Goal: Task Accomplishment & Management: Use online tool/utility

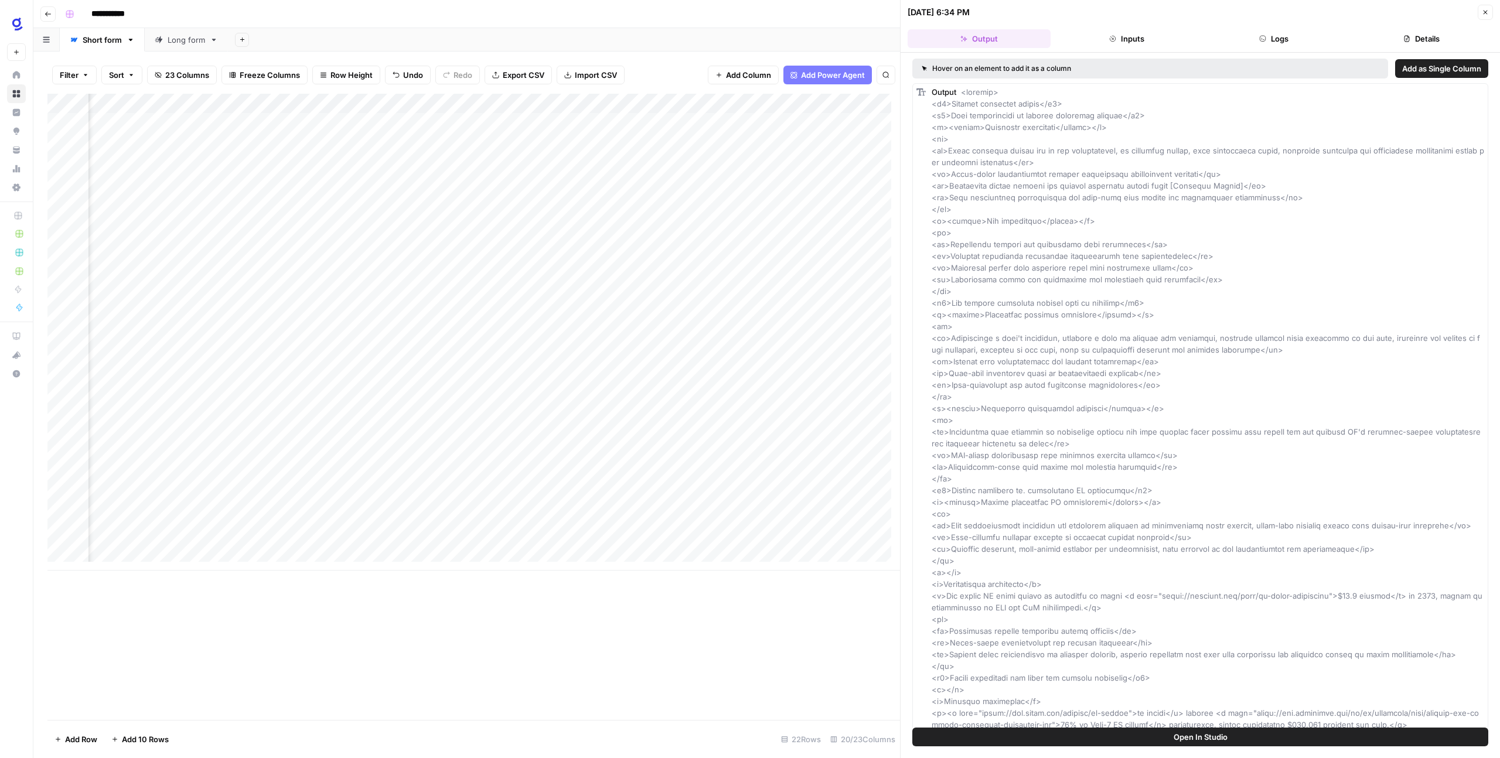
scroll to position [0, 638]
click at [812, 624] on div "Add Column" at bounding box center [473, 407] width 852 height 626
click at [1482, 12] on icon "button" at bounding box center [1485, 12] width 7 height 7
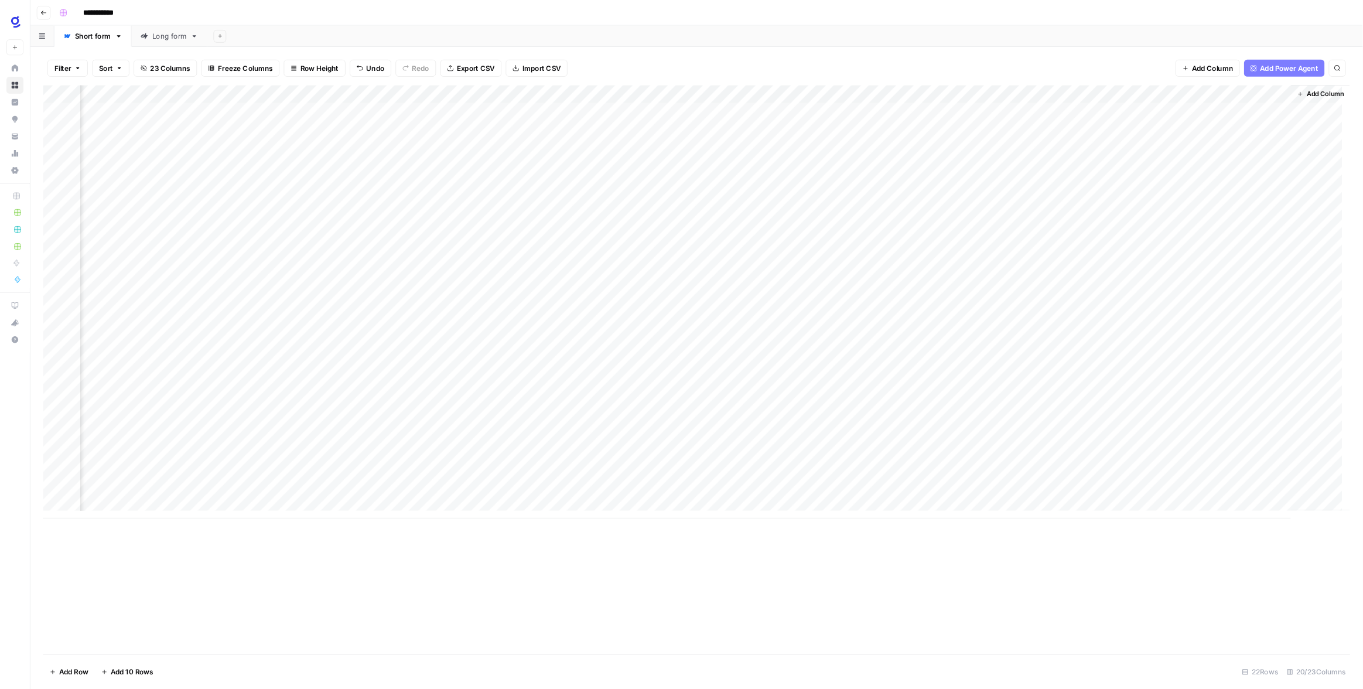
scroll to position [0, 624]
click at [1236, 103] on div "Add Column" at bounding box center [766, 332] width 1438 height 477
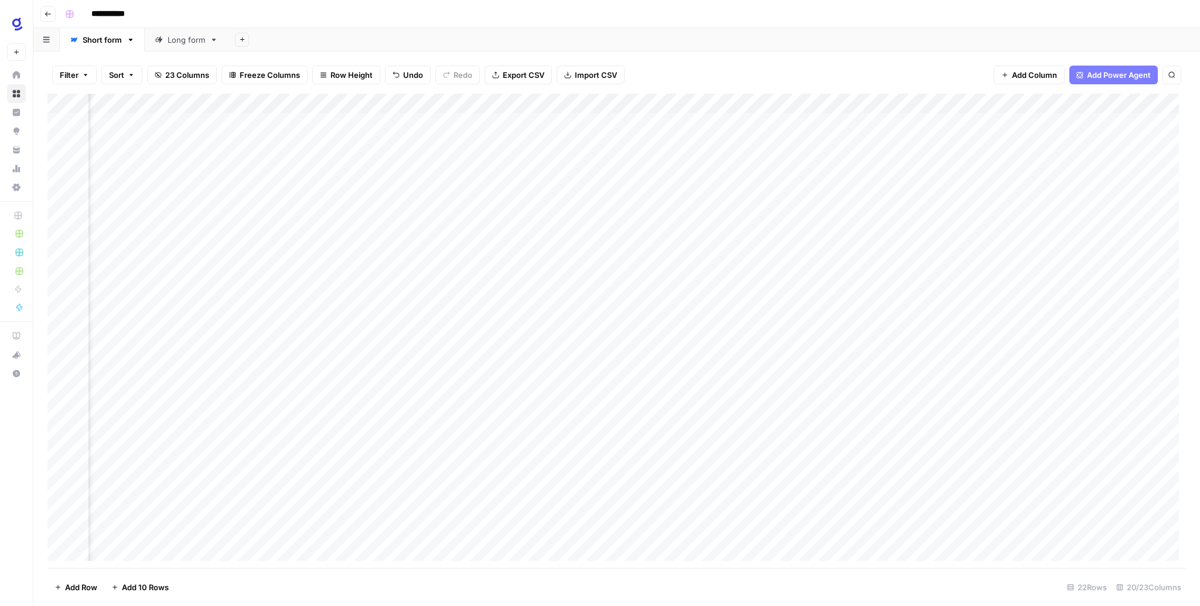
scroll to position [0, 936]
click at [922, 103] on div "Add Column" at bounding box center [616, 331] width 1138 height 475
click at [860, 177] on div "Edit" at bounding box center [909, 176] width 120 height 12
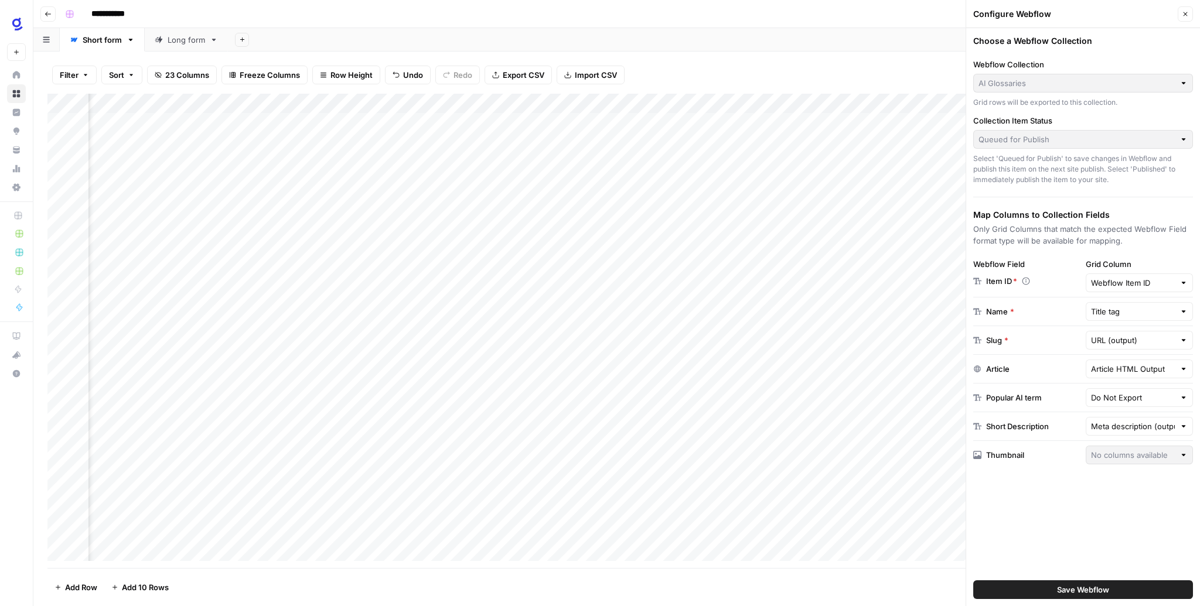
click at [1181, 311] on div at bounding box center [1183, 312] width 8 height 12
type input "Title tag"
click at [1186, 13] on icon "button" at bounding box center [1185, 14] width 7 height 7
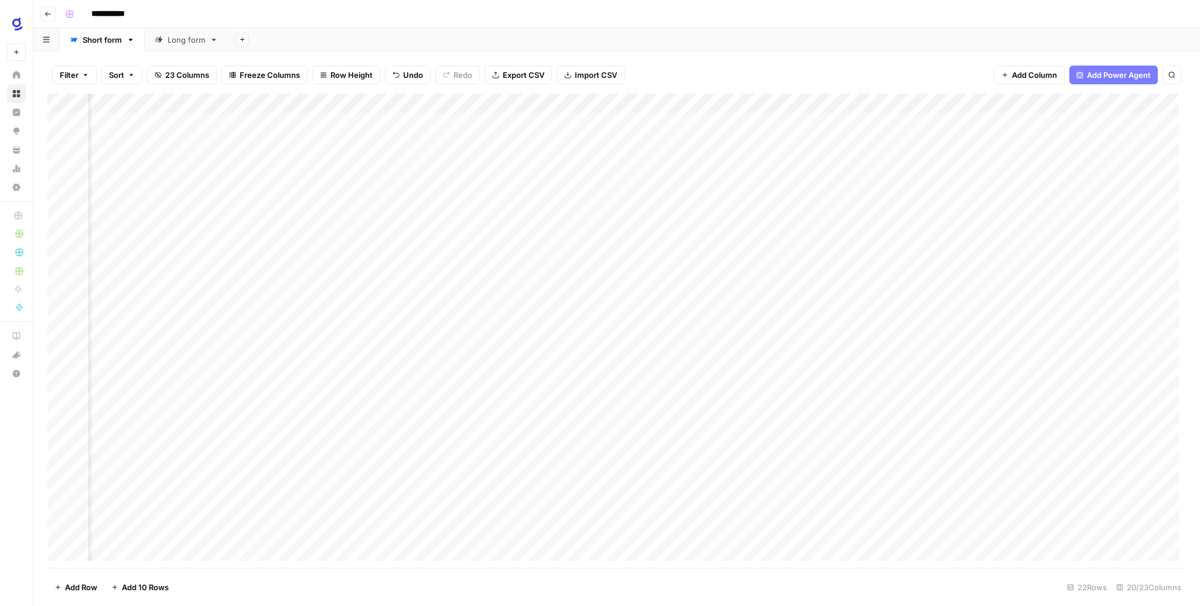
scroll to position [0, 936]
click at [786, 143] on div "Add Column" at bounding box center [616, 331] width 1138 height 475
